Goal: Task Accomplishment & Management: Complete application form

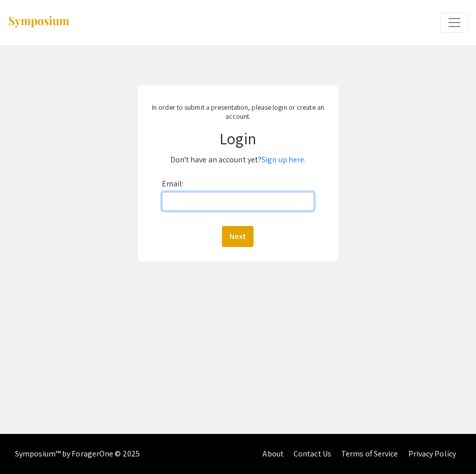
click at [260, 199] on input "Email:" at bounding box center [238, 201] width 153 height 19
type input "[EMAIL_ADDRESS][DOMAIN_NAME]"
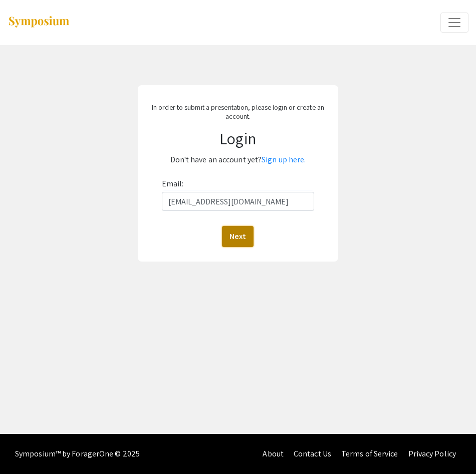
click at [239, 238] on button "Next" at bounding box center [238, 236] width 32 height 21
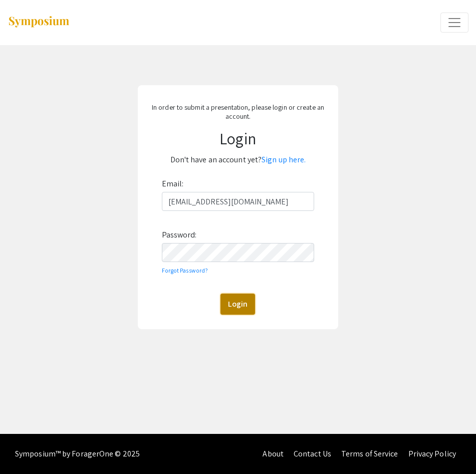
click at [228, 303] on button "Login" at bounding box center [238, 304] width 35 height 21
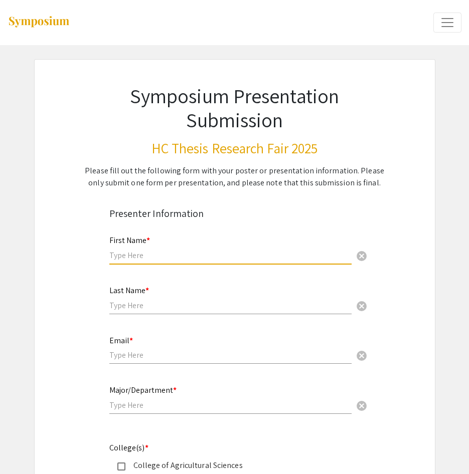
click at [159, 252] on input "text" at bounding box center [230, 255] width 242 height 11
type input "[PERSON_NAME]"
type input "[EMAIL_ADDRESS][DOMAIN_NAME]"
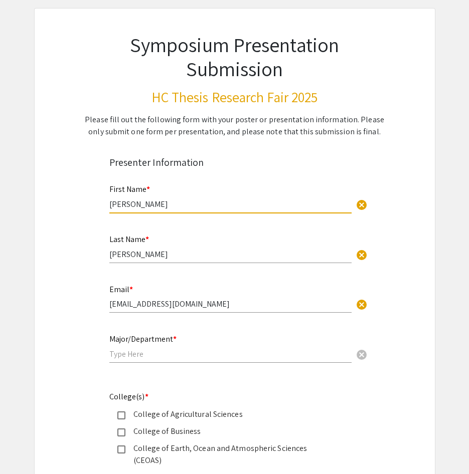
scroll to position [50, 0]
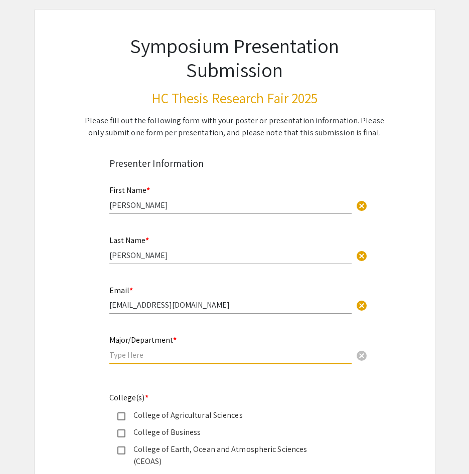
click at [140, 356] on input "text" at bounding box center [230, 355] width 242 height 11
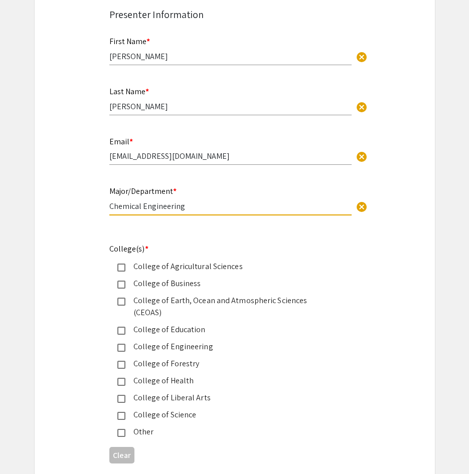
scroll to position [301, 0]
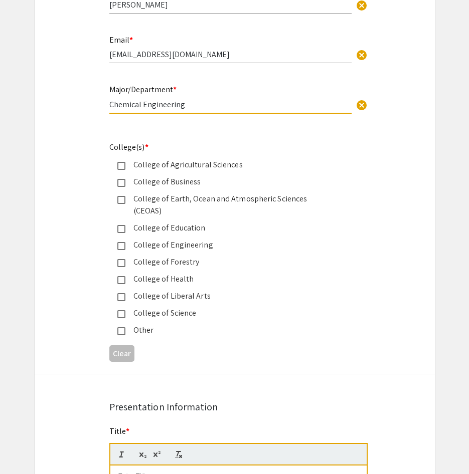
type input "Chemical Engineering"
click at [152, 239] on div "College of Engineering" at bounding box center [230, 245] width 211 height 12
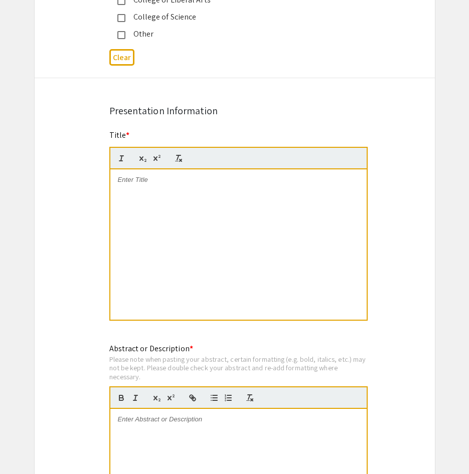
scroll to position [652, 0]
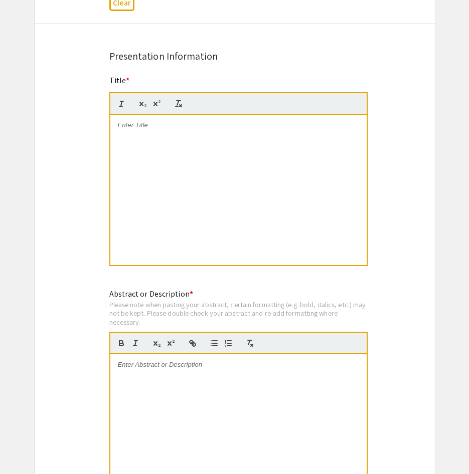
click at [178, 147] on div at bounding box center [238, 190] width 256 height 150
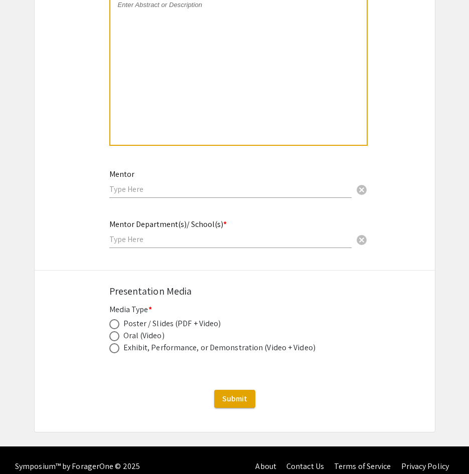
scroll to position [1013, 0]
click at [158, 184] on input "text" at bounding box center [230, 189] width 242 height 11
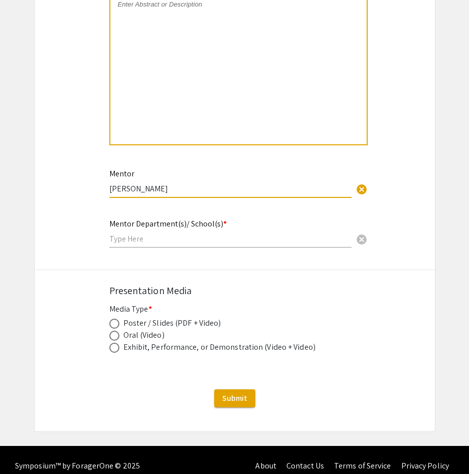
type input "[PERSON_NAME]"
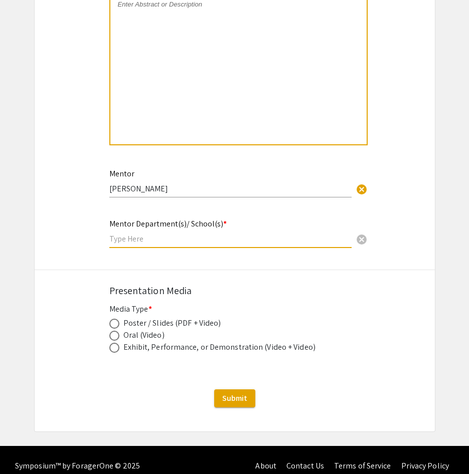
click at [131, 234] on input "text" at bounding box center [230, 239] width 242 height 11
type input "CBEE"
click at [110, 331] on span at bounding box center [114, 336] width 10 height 10
click at [110, 331] on input "radio" at bounding box center [114, 336] width 10 height 10
radio input "true"
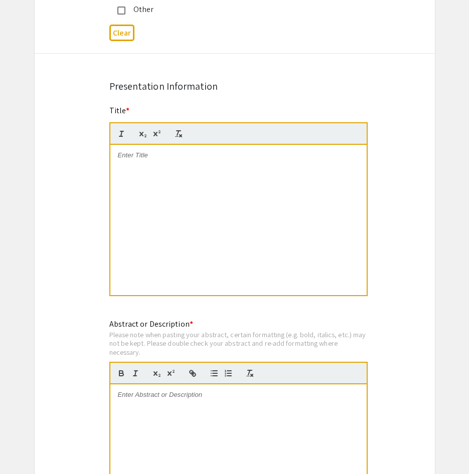
scroll to position [561, 0]
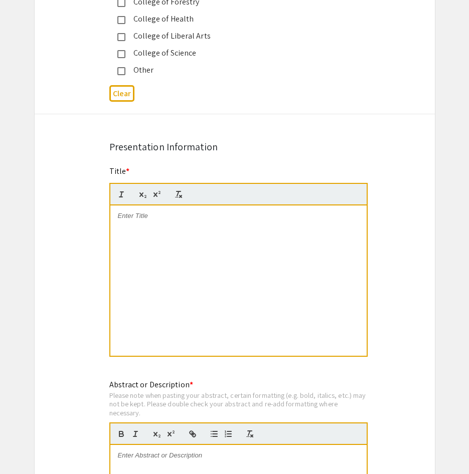
click at [153, 238] on div at bounding box center [238, 281] width 256 height 150
click at [157, 212] on p at bounding box center [238, 216] width 241 height 9
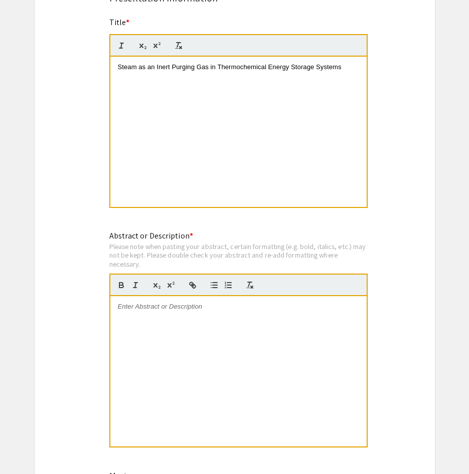
scroll to position [712, 0]
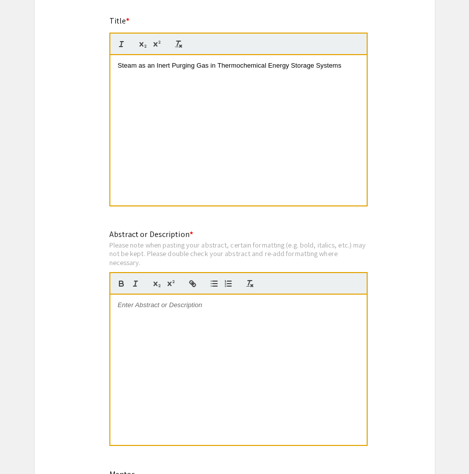
click at [157, 305] on div at bounding box center [238, 370] width 256 height 150
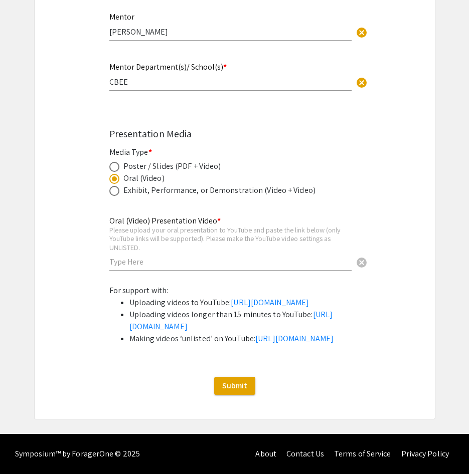
scroll to position [1218, 0]
click at [231, 297] on link "[URL][DOMAIN_NAME]" at bounding box center [270, 302] width 78 height 11
click at [196, 257] on input "text" at bounding box center [230, 262] width 242 height 11
paste input "[URL][DOMAIN_NAME]"
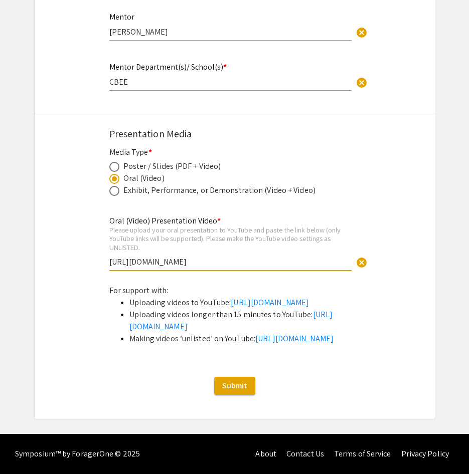
drag, startPoint x: 221, startPoint y: 199, endPoint x: 46, endPoint y: 199, distance: 174.5
type input "[URL][DOMAIN_NAME]"
click at [264, 257] on input "[URL][DOMAIN_NAME]" at bounding box center [230, 262] width 242 height 11
drag, startPoint x: 267, startPoint y: 203, endPoint x: 60, endPoint y: 184, distance: 208.0
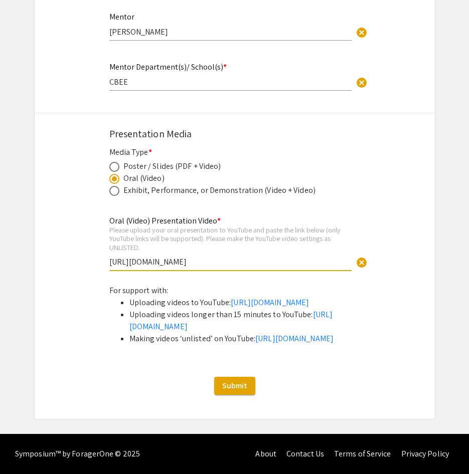
drag, startPoint x: 219, startPoint y: 203, endPoint x: 57, endPoint y: 209, distance: 161.6
click at [232, 381] on span "Submit" at bounding box center [234, 386] width 25 height 11
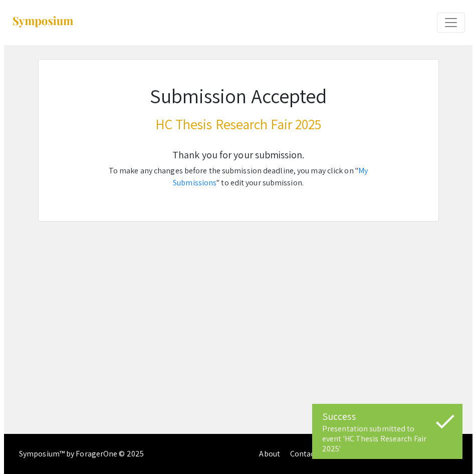
scroll to position [0, 0]
